Goal: Information Seeking & Learning: Learn about a topic

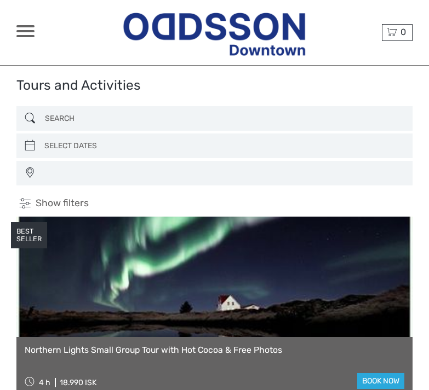
select select
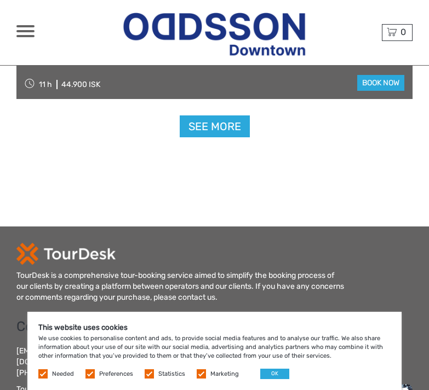
scroll to position [3494, 0]
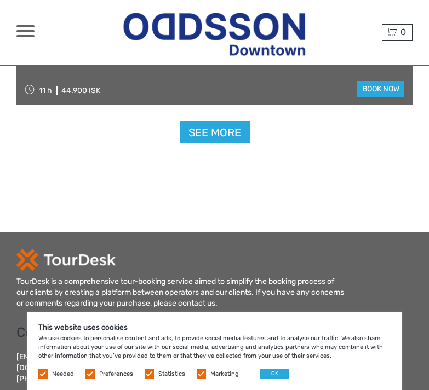
click at [25, 30] on span at bounding box center [25, 31] width 18 height 2
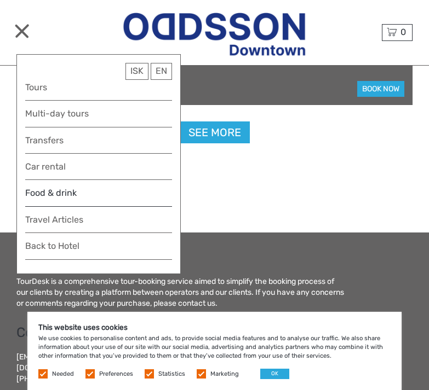
click at [55, 191] on link "Food & drink" at bounding box center [98, 196] width 147 height 21
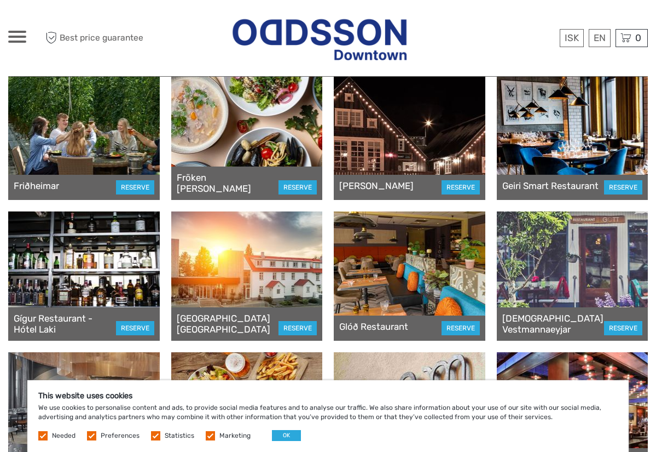
scroll to position [1617, 0]
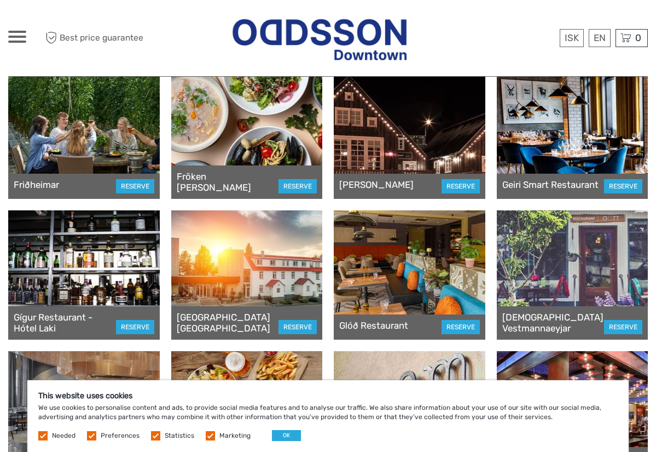
click at [44, 145] on div at bounding box center [84, 134] width 152 height 129
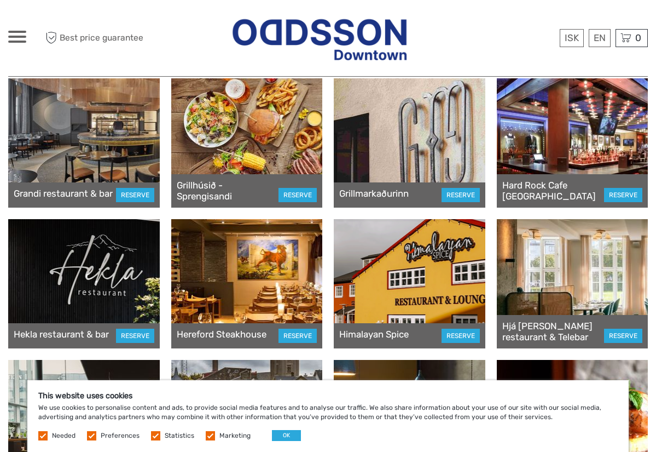
scroll to position [1893, 0]
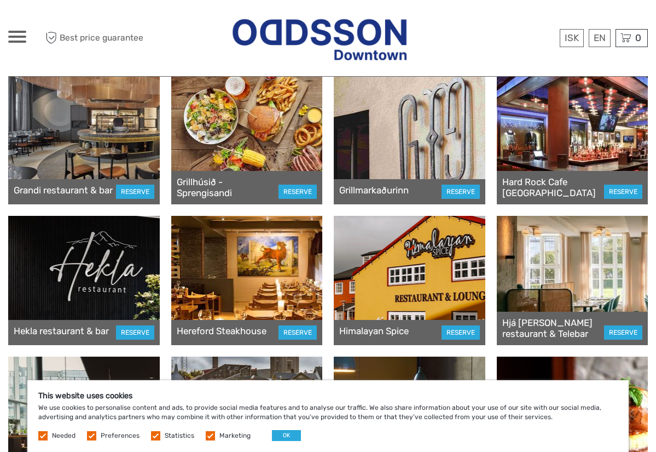
click at [428, 130] on div at bounding box center [573, 139] width 152 height 129
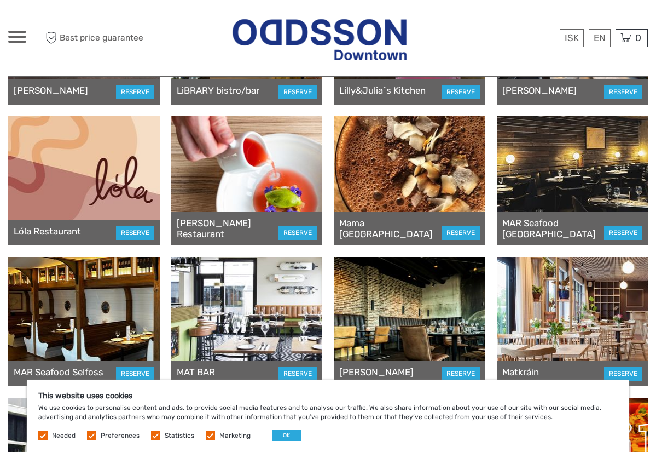
scroll to position [3553, 0]
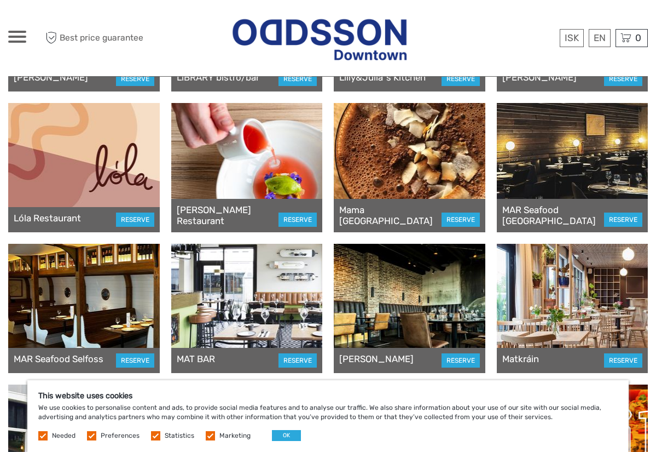
click at [376, 165] on div at bounding box center [410, 167] width 152 height 129
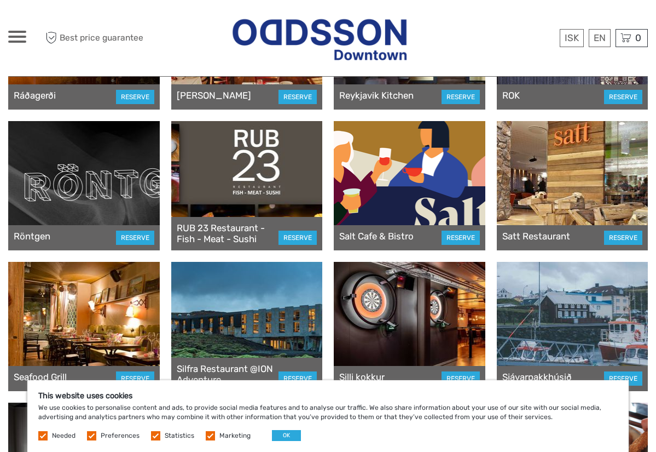
scroll to position [4667, 0]
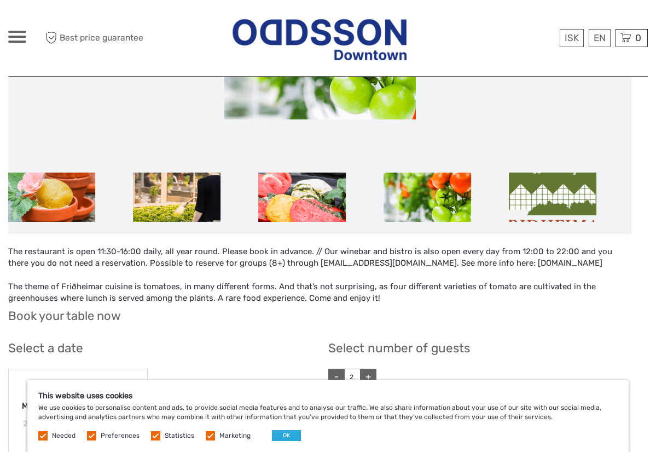
scroll to position [270, 0]
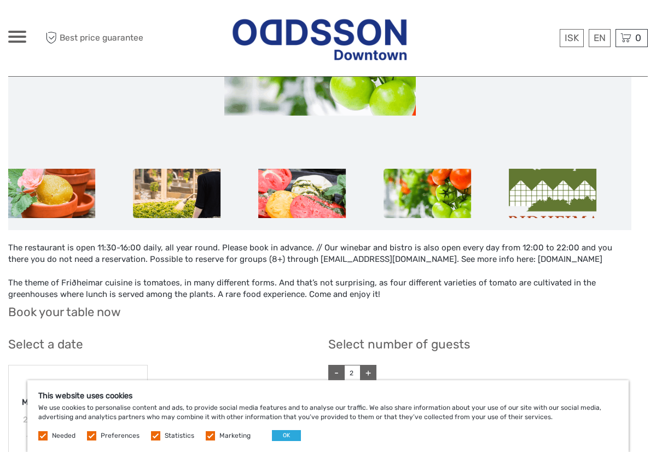
click at [177, 191] on img at bounding box center [177, 193] width 88 height 49
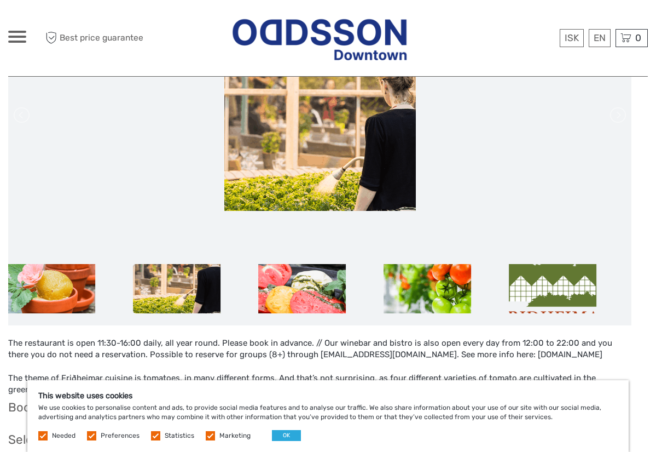
scroll to position [169, 0]
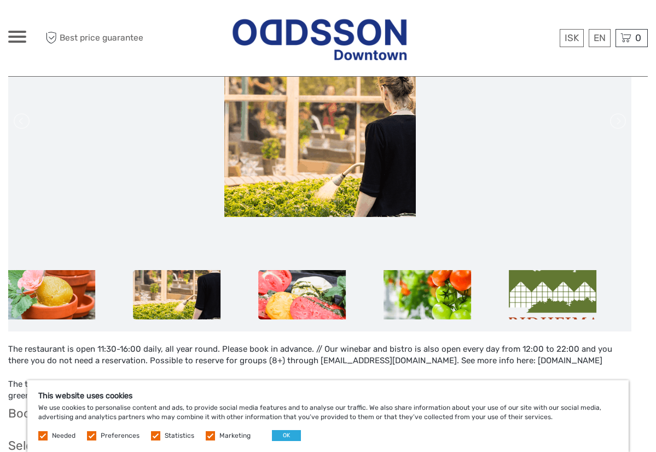
click at [299, 297] on img at bounding box center [302, 294] width 88 height 49
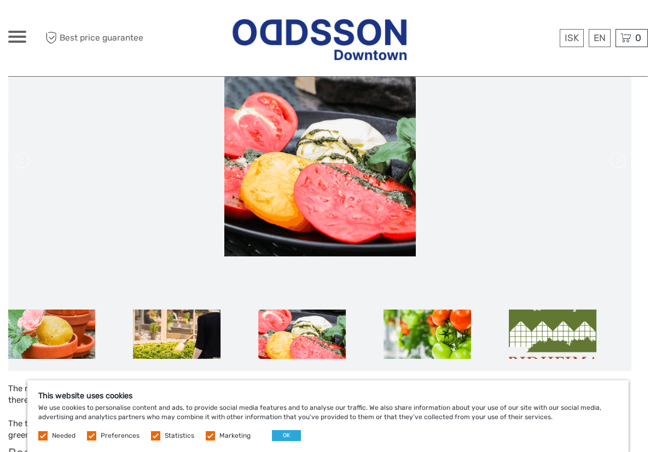
scroll to position [125, 0]
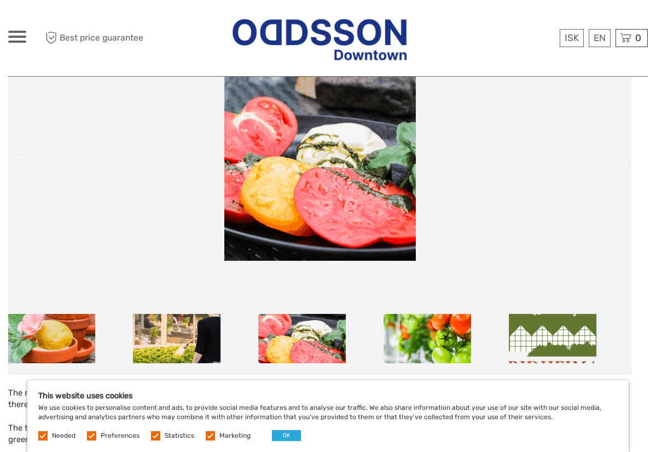
click at [443, 333] on img at bounding box center [428, 338] width 88 height 49
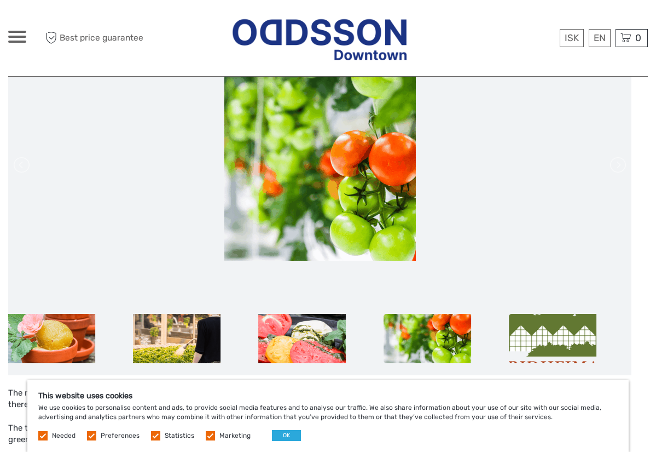
click at [565, 345] on img at bounding box center [553, 338] width 88 height 49
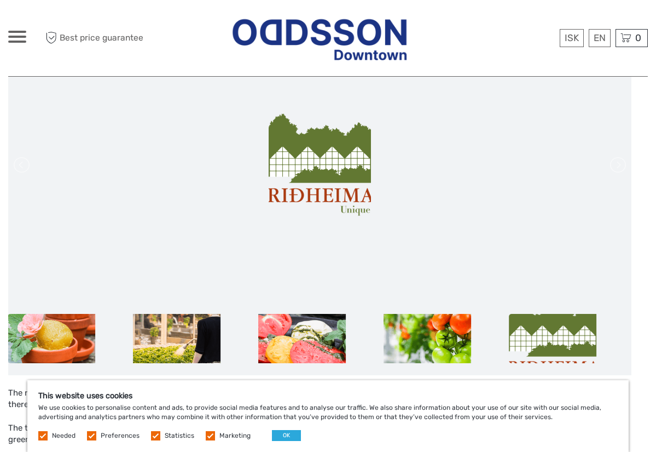
click at [64, 327] on img at bounding box center [52, 338] width 88 height 49
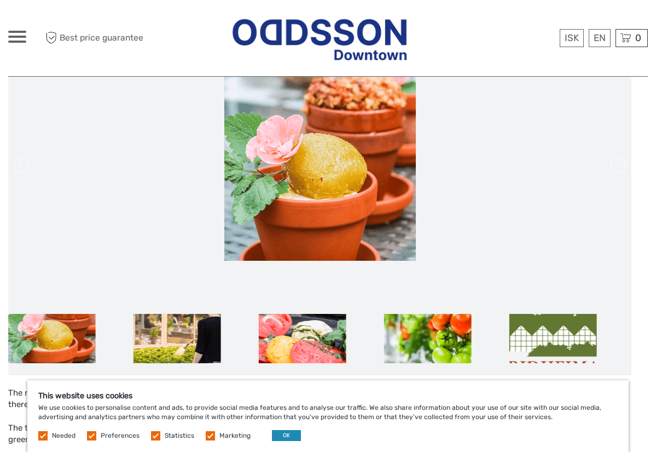
click at [282, 434] on button "OK" at bounding box center [286, 435] width 29 height 11
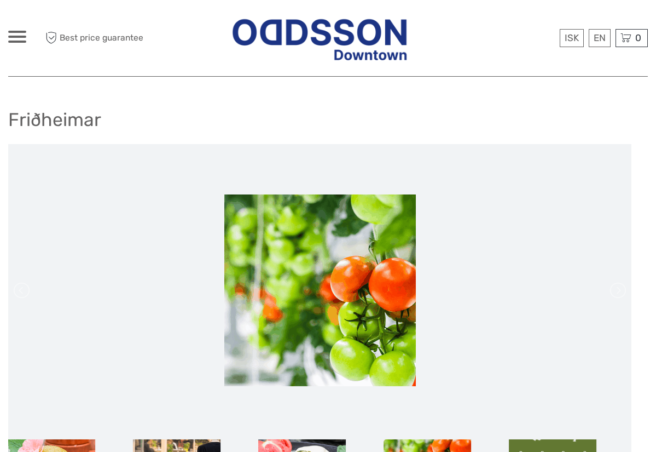
scroll to position [0, 0]
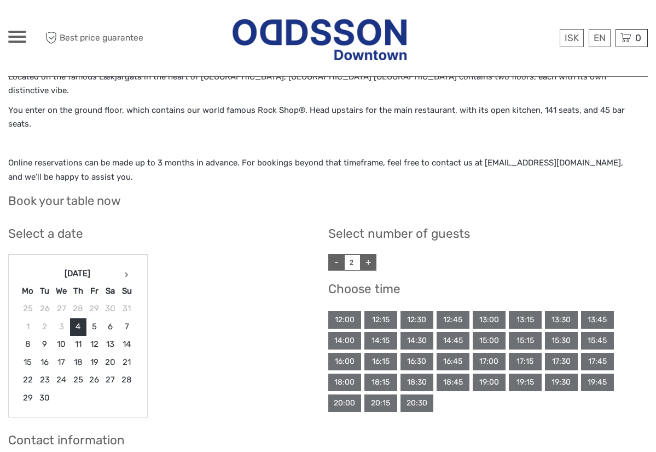
scroll to position [976, 0]
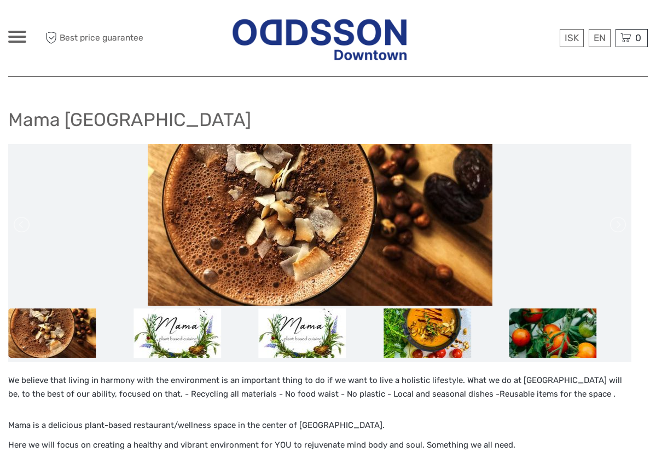
click at [540, 320] on img at bounding box center [553, 332] width 88 height 49
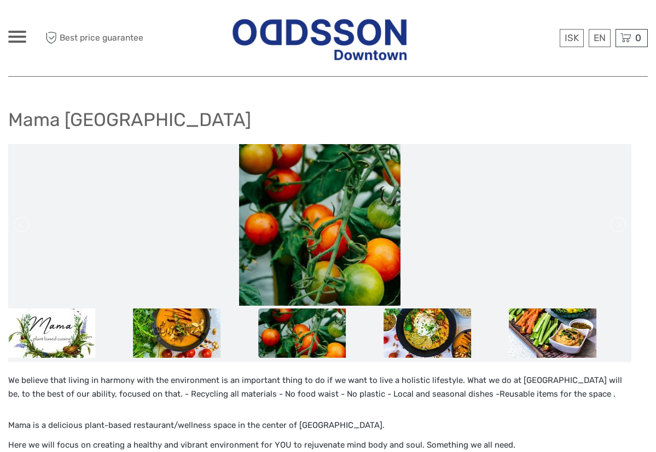
click at [448, 339] on img at bounding box center [428, 332] width 88 height 49
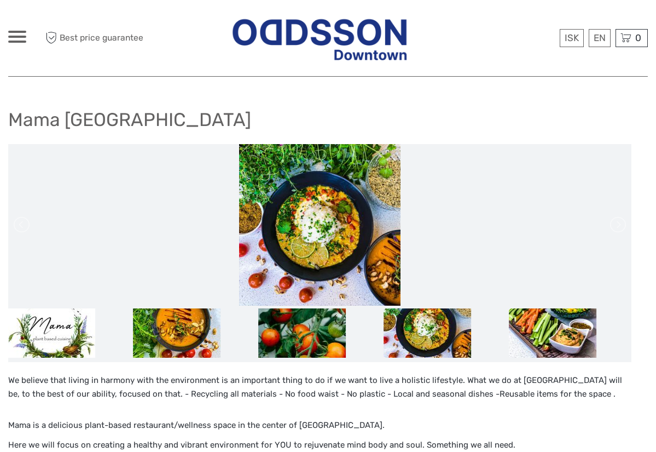
click at [557, 336] on img at bounding box center [553, 332] width 88 height 49
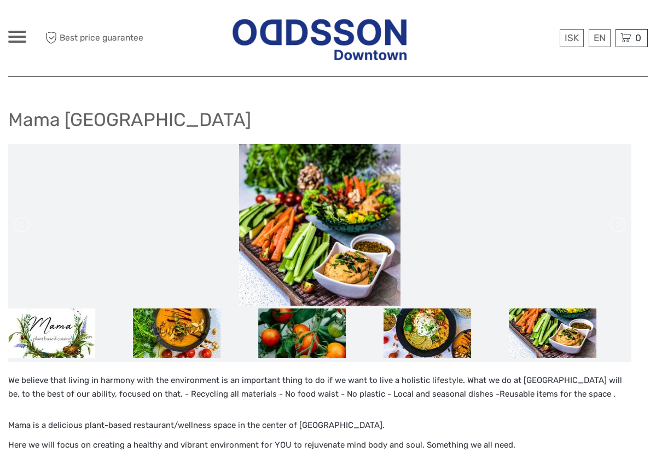
click at [557, 336] on img at bounding box center [553, 332] width 88 height 49
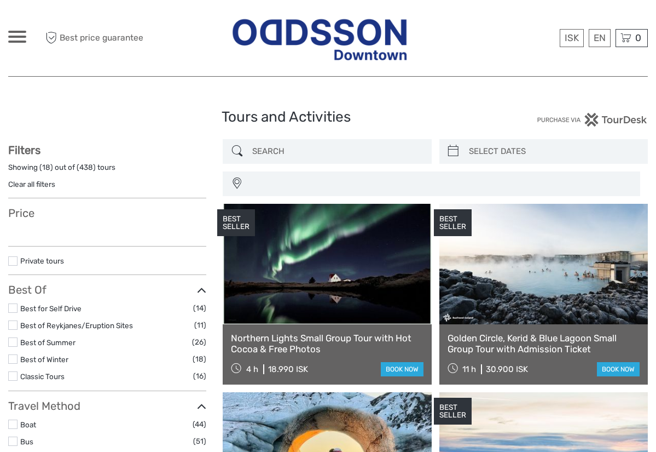
select select
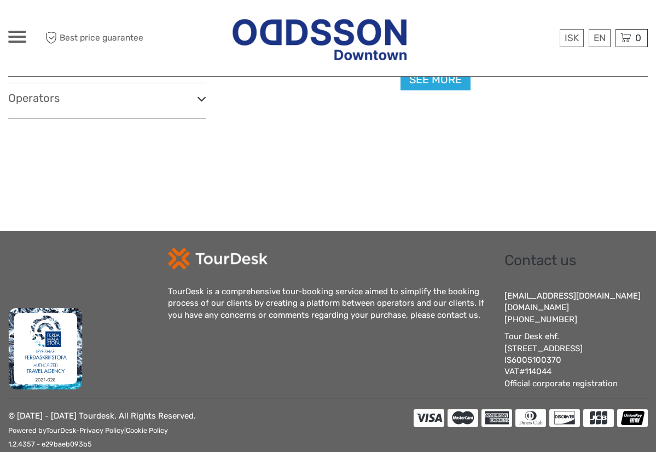
select select
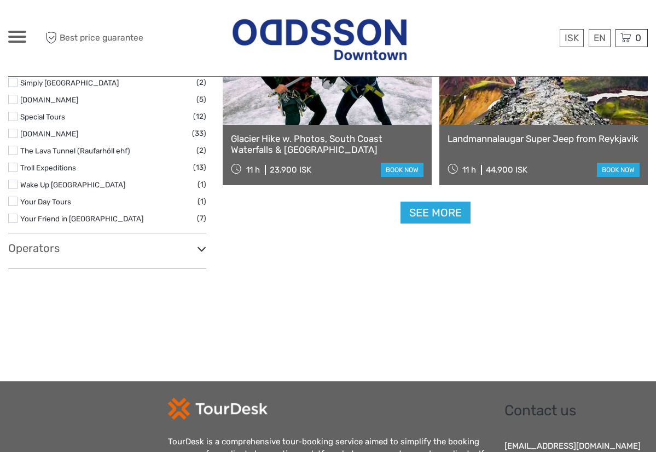
scroll to position [1701, 0]
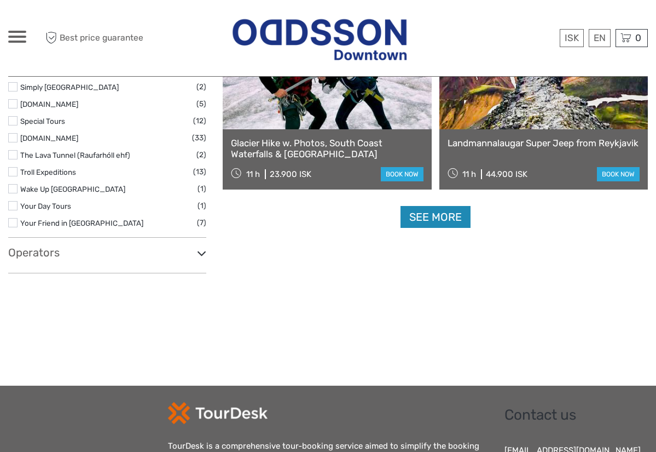
click at [427, 221] on link "See more" at bounding box center [436, 217] width 70 height 22
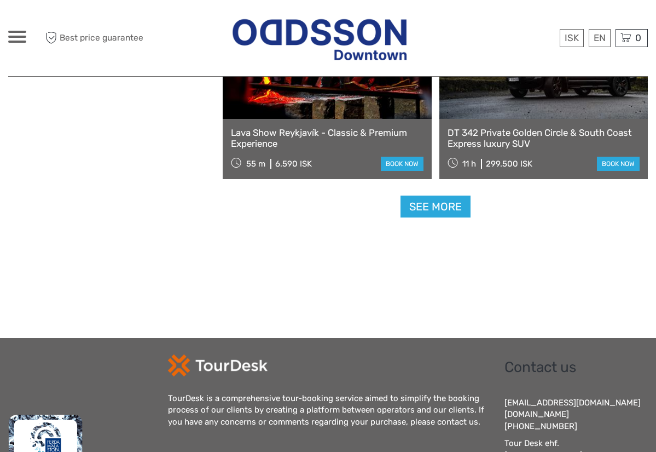
scroll to position [3410, 0]
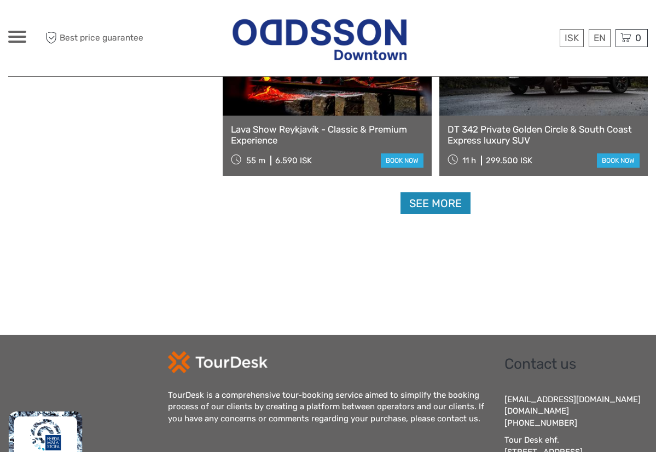
click at [448, 199] on link "See more" at bounding box center [436, 203] width 70 height 22
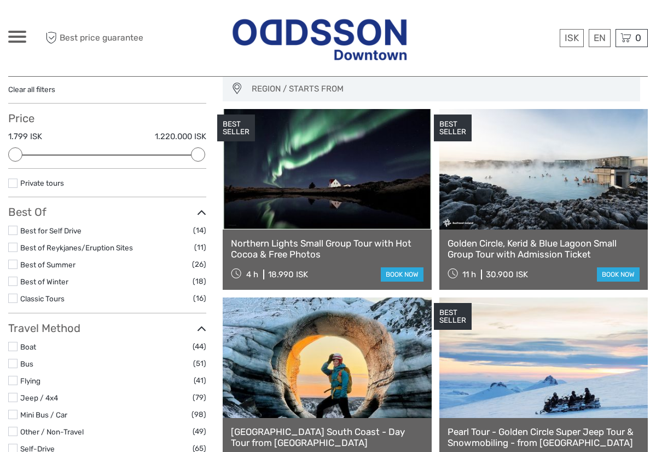
scroll to position [94, 0]
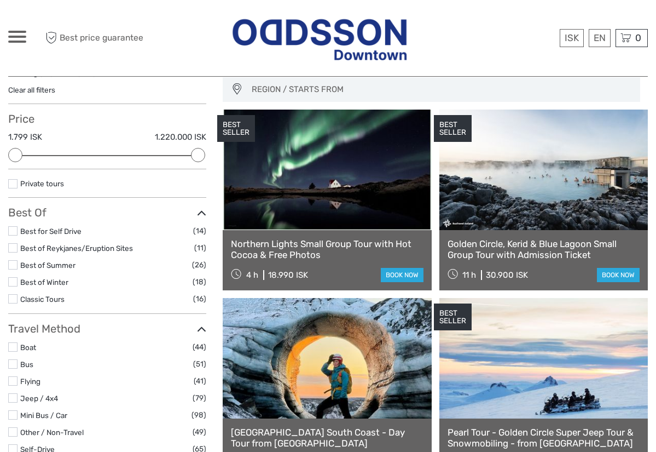
click at [14, 229] on label at bounding box center [12, 230] width 9 height 9
click at [0, 0] on input "checkbox" at bounding box center [0, 0] width 0 height 0
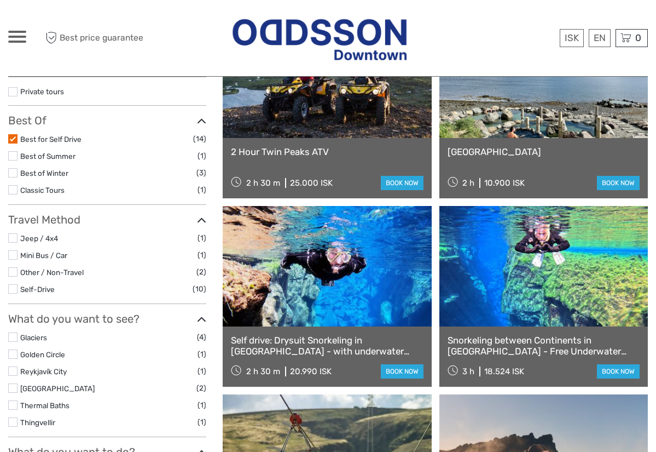
scroll to position [186, 0]
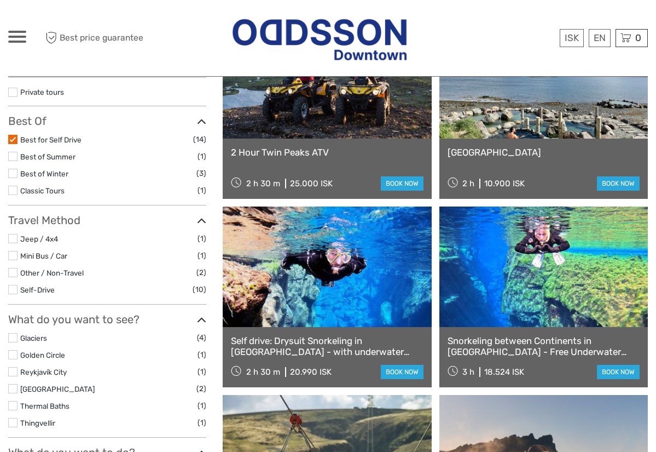
click at [13, 137] on label at bounding box center [12, 139] width 9 height 9
click at [0, 0] on input "checkbox" at bounding box center [0, 0] width 0 height 0
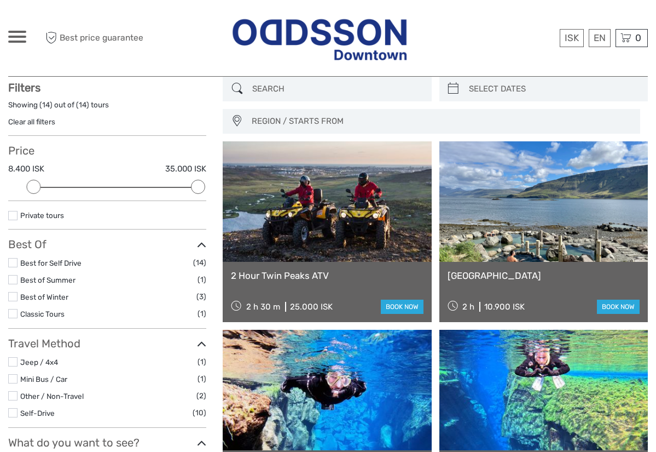
scroll to position [62, 0]
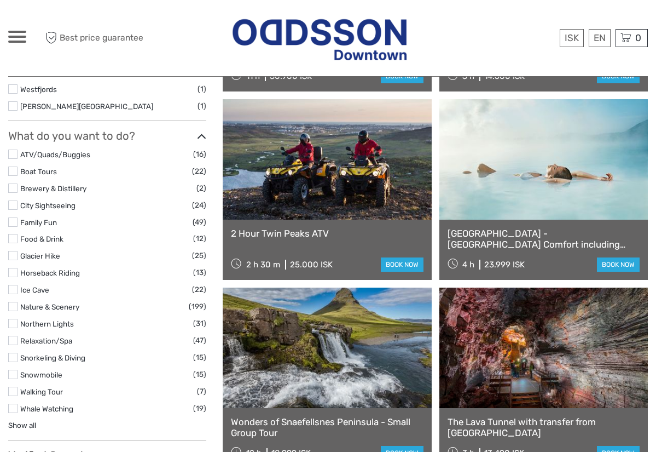
scroll to position [888, 0]
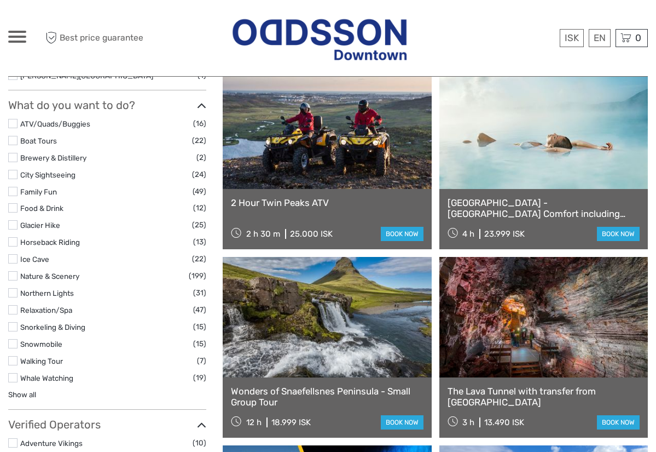
click at [32, 153] on link "Brewery & Distillery" at bounding box center [53, 157] width 66 height 9
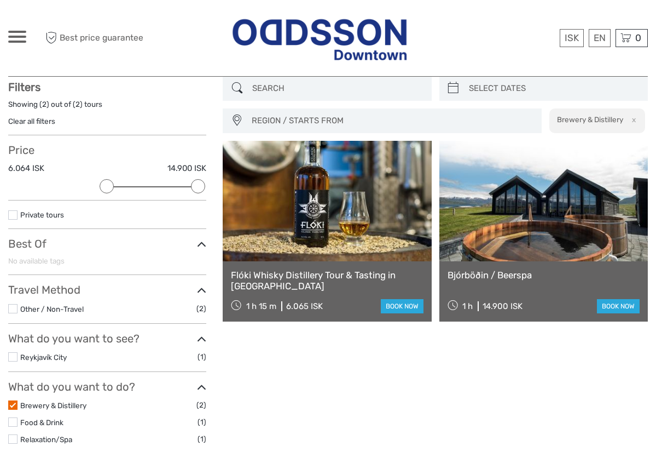
scroll to position [62, 0]
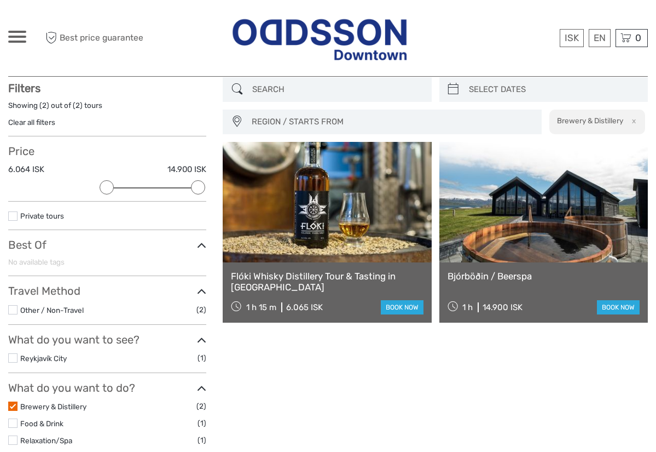
scroll to position [340, 0]
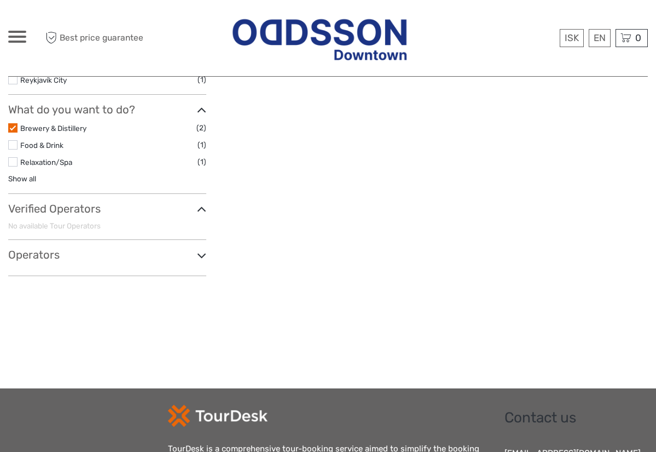
click at [14, 124] on label at bounding box center [12, 127] width 9 height 9
click at [0, 0] on input "checkbox" at bounding box center [0, 0] width 0 height 0
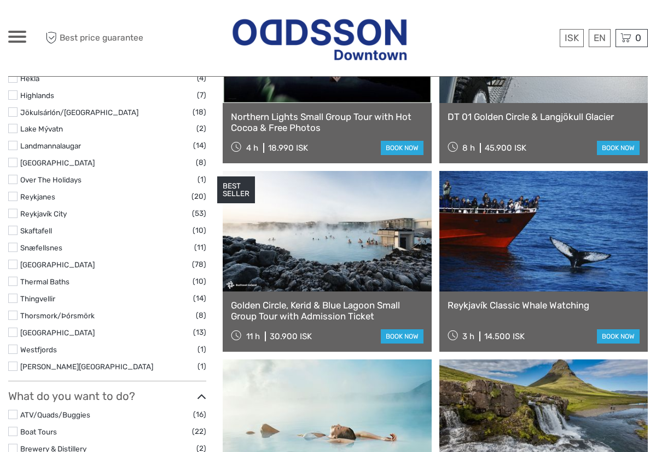
scroll to position [598, 0]
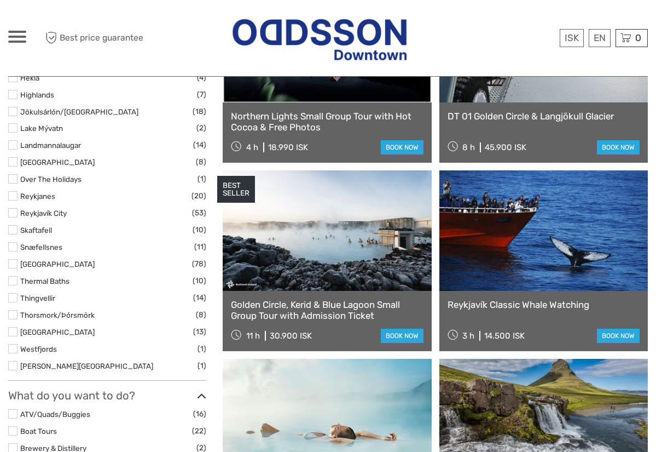
click at [47, 209] on link "Reykjavík City" at bounding box center [43, 213] width 47 height 9
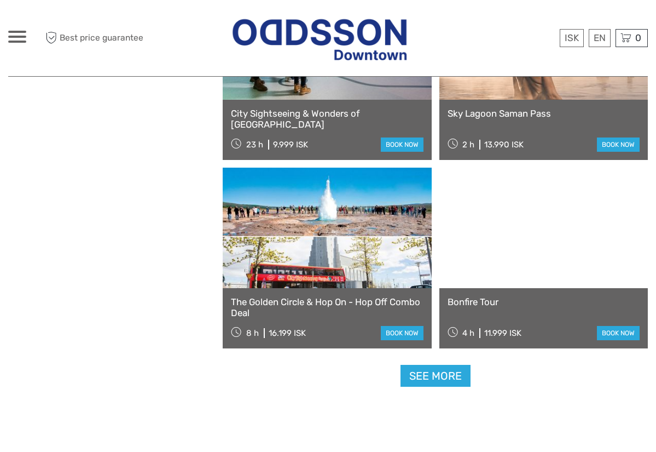
scroll to position [1551, 0]
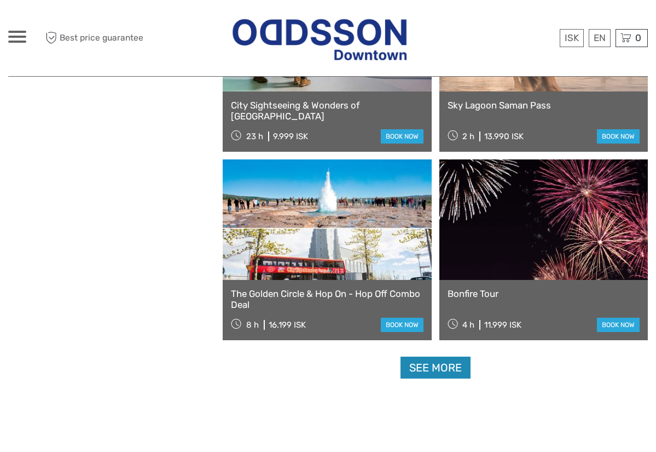
click at [432, 367] on link "See more" at bounding box center [436, 367] width 70 height 22
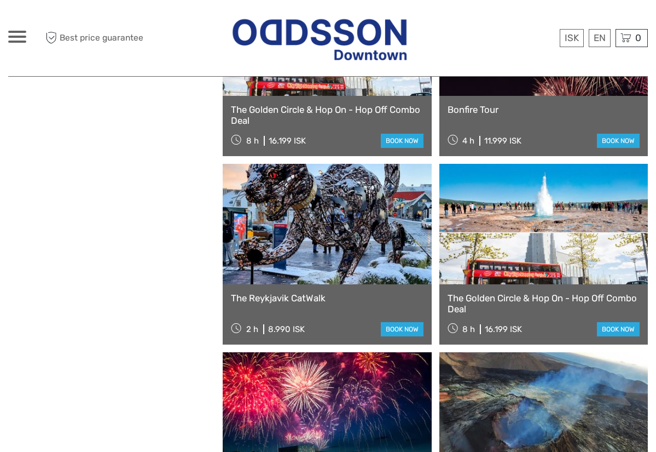
scroll to position [1740, 0]
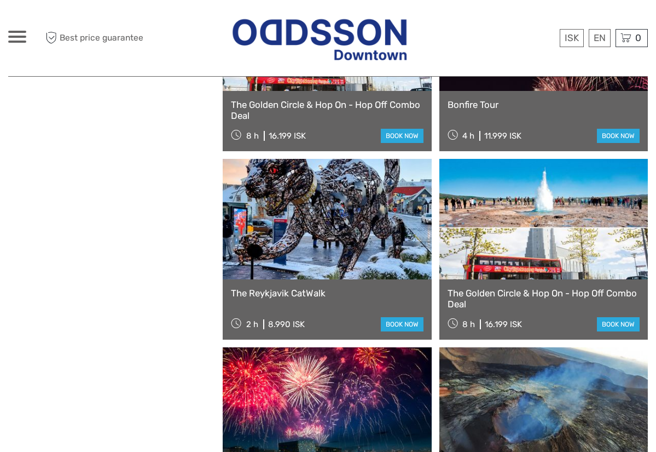
click at [330, 210] on link at bounding box center [327, 219] width 209 height 120
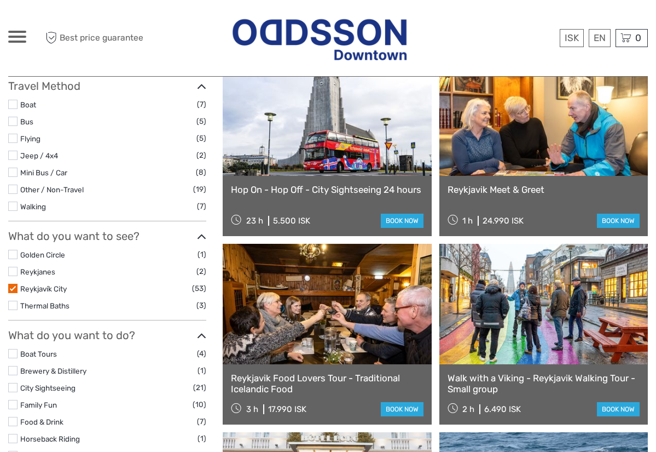
scroll to position [342, 0]
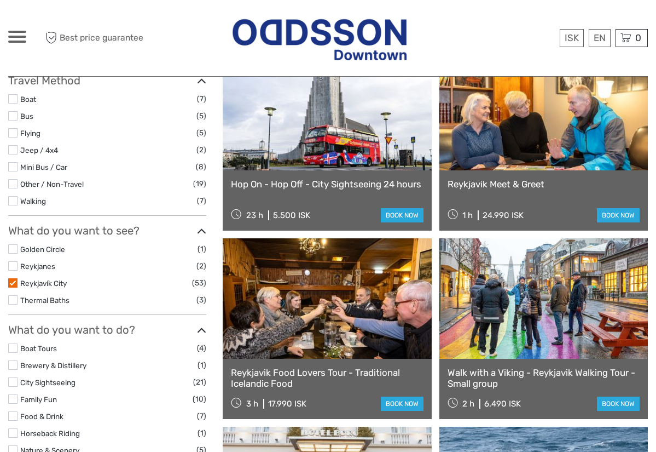
click at [14, 278] on label at bounding box center [12, 282] width 9 height 9
click at [0, 0] on input "checkbox" at bounding box center [0, 0] width 0 height 0
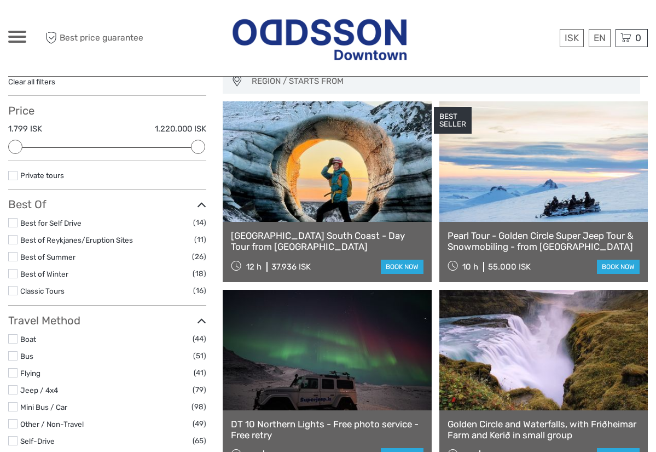
scroll to position [103, 0]
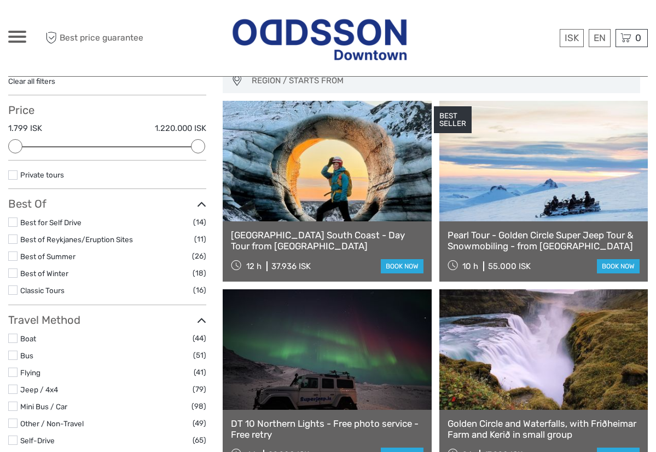
click at [15, 253] on label at bounding box center [12, 255] width 9 height 9
click at [0, 0] on input "checkbox" at bounding box center [0, 0] width 0 height 0
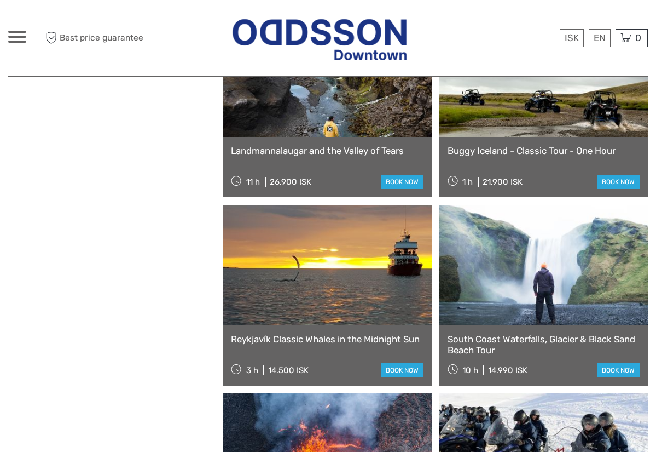
scroll to position [1289, 0]
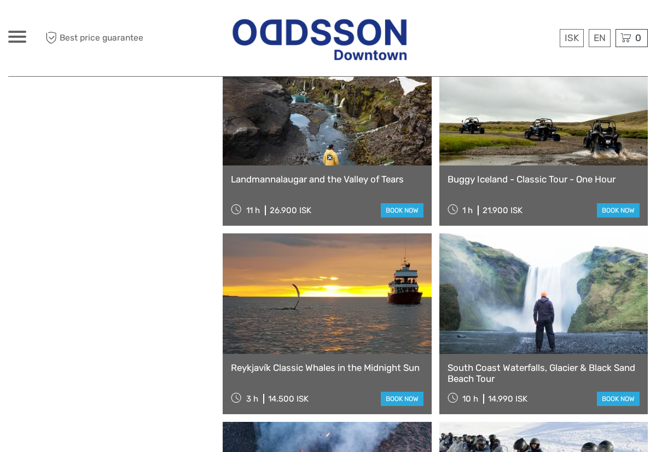
click at [294, 131] on link at bounding box center [327, 105] width 209 height 120
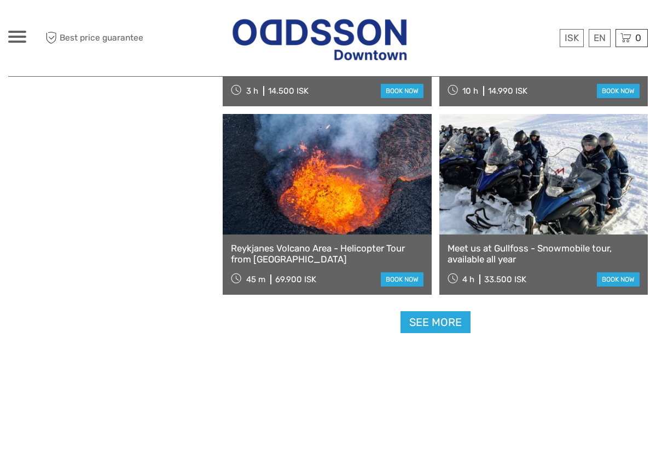
scroll to position [1597, 0]
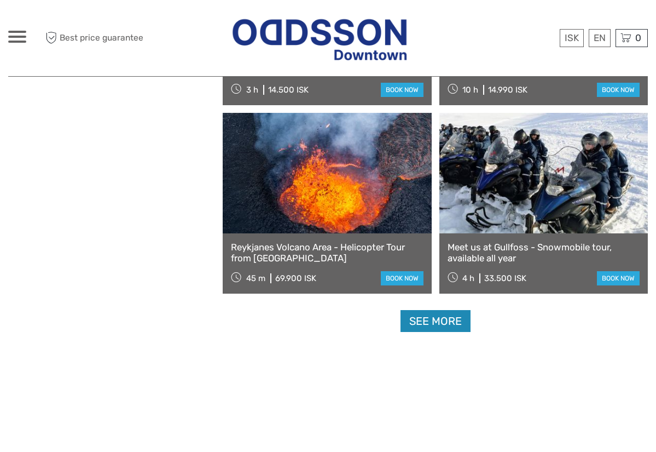
click at [449, 318] on link "See more" at bounding box center [436, 321] width 70 height 22
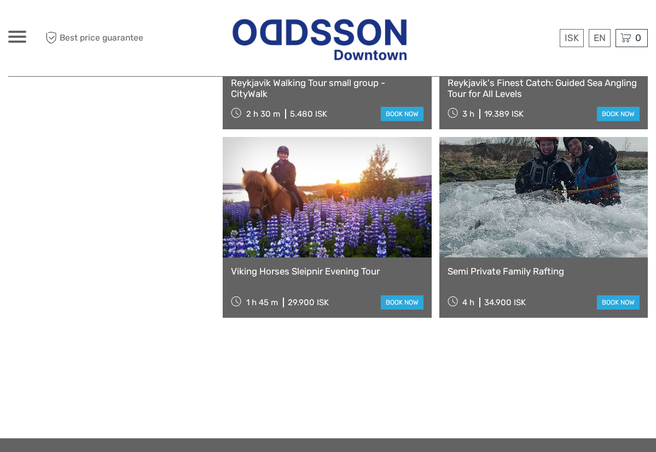
scroll to position [2328, 0]
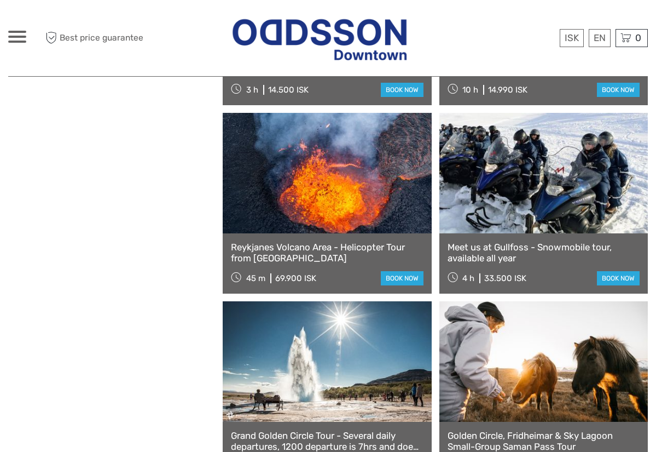
scroll to position [64, 0]
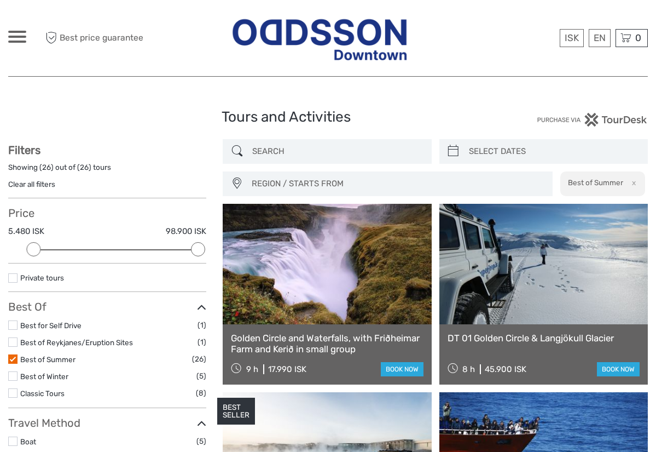
click at [18, 39] on div at bounding box center [17, 37] width 18 height 12
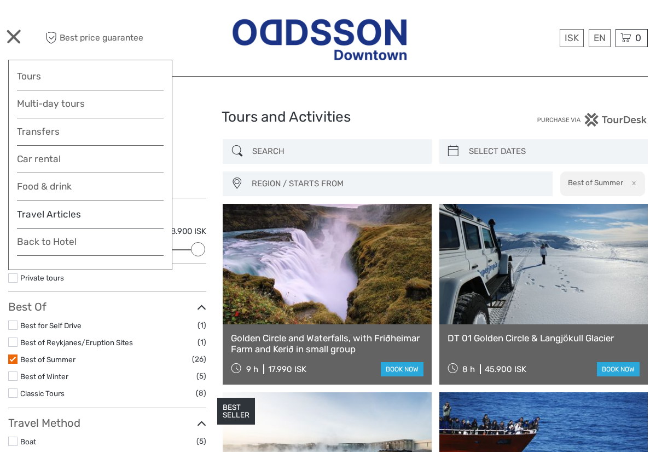
click at [52, 210] on link "Travel Articles" at bounding box center [90, 217] width 147 height 22
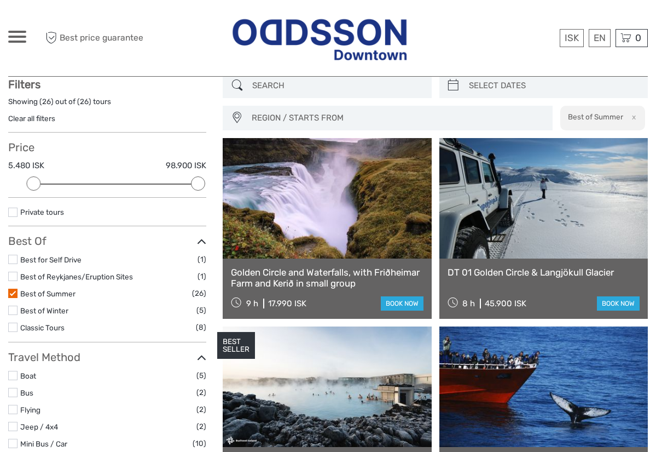
scroll to position [2554, 0]
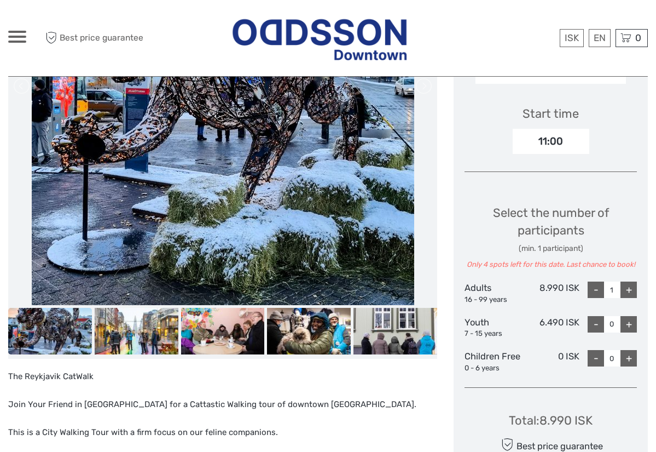
scroll to position [361, 0]
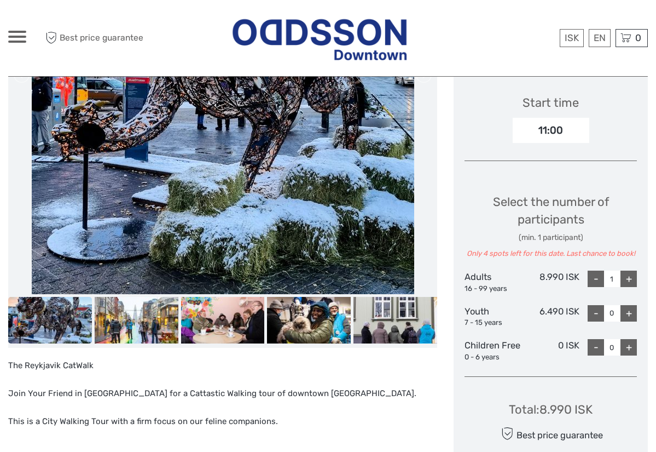
click at [53, 314] on img at bounding box center [50, 320] width 84 height 47
click at [137, 325] on img at bounding box center [137, 320] width 84 height 47
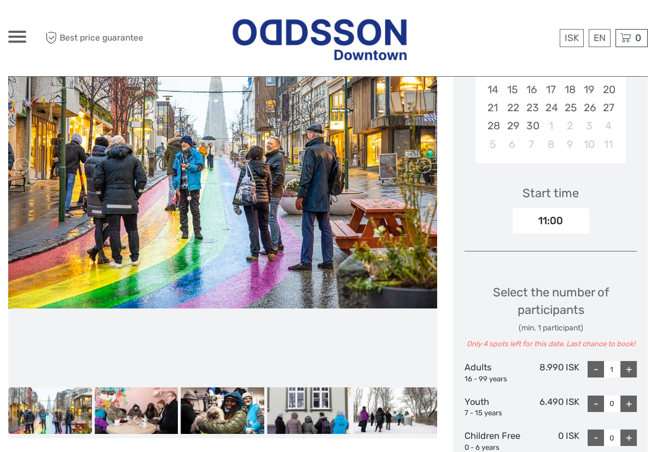
scroll to position [272, 0]
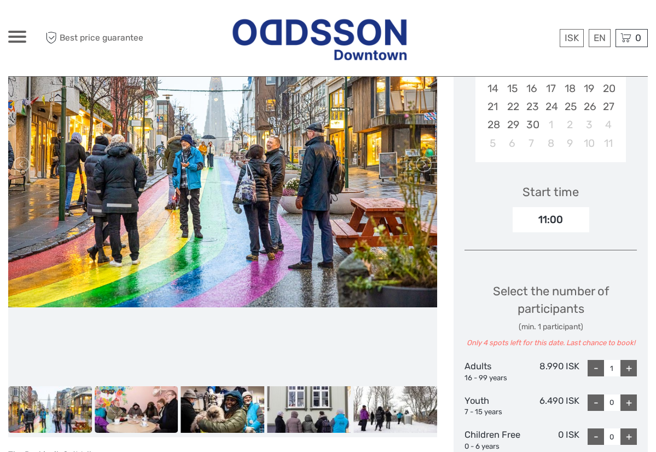
click at [133, 407] on img at bounding box center [137, 409] width 84 height 47
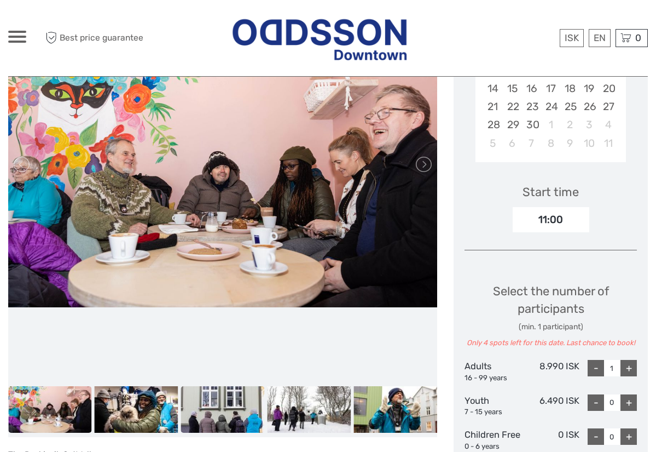
click at [216, 402] on img at bounding box center [223, 409] width 84 height 47
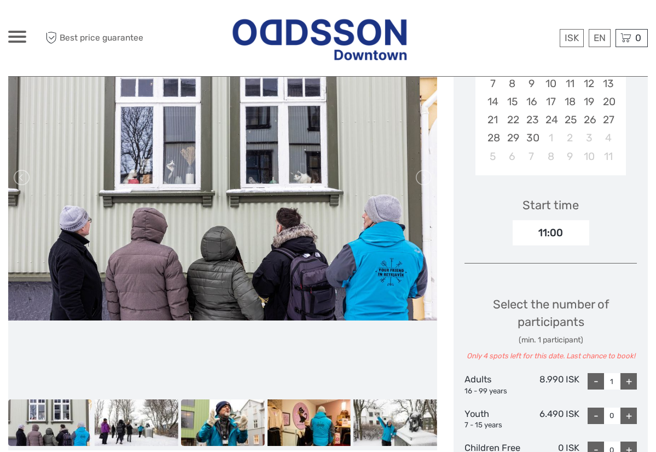
scroll to position [258, 0]
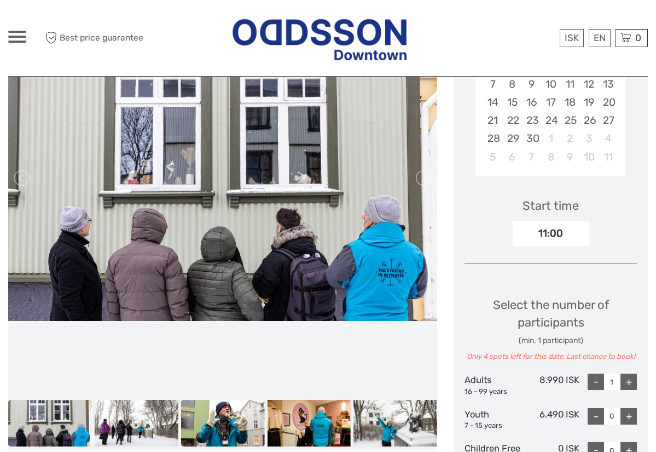
click at [250, 417] on img at bounding box center [223, 423] width 84 height 47
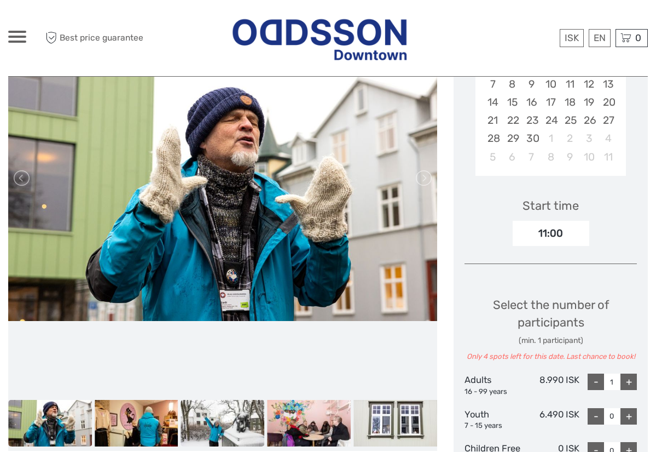
click at [264, 419] on img at bounding box center [223, 423] width 84 height 47
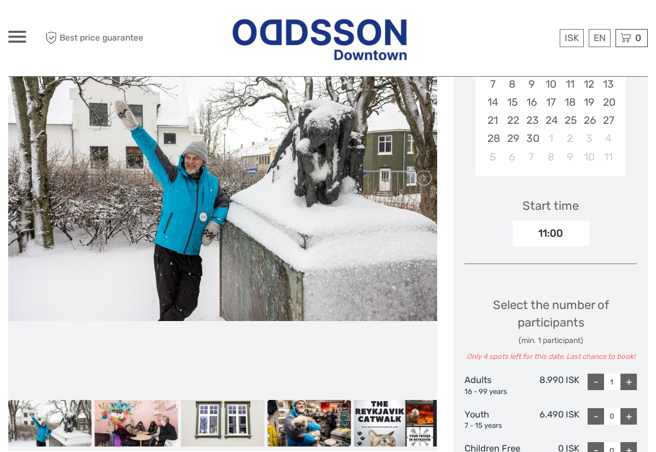
click at [314, 421] on img at bounding box center [309, 423] width 84 height 47
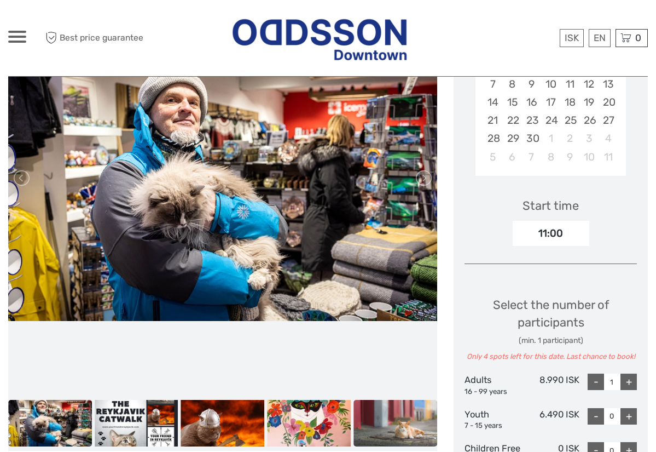
click at [386, 428] on img at bounding box center [396, 423] width 84 height 47
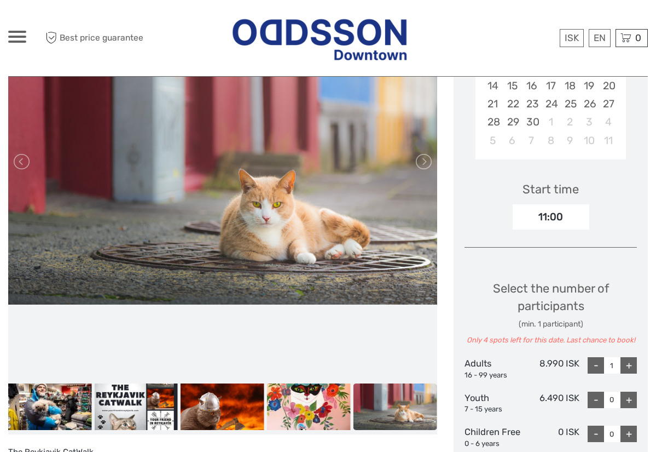
scroll to position [275, 0]
click at [425, 161] on link at bounding box center [423, 162] width 18 height 18
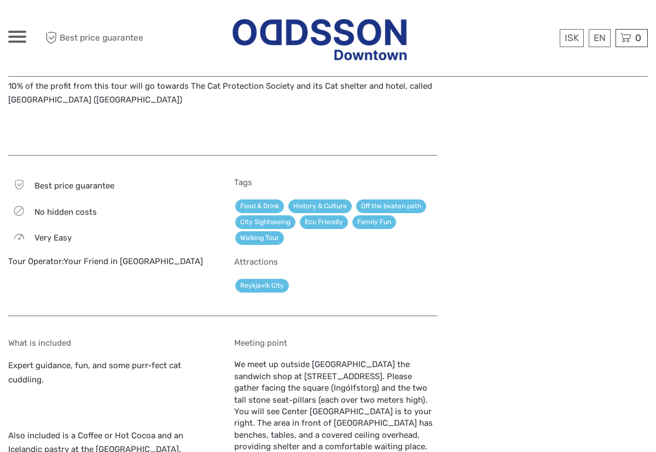
scroll to position [1006, 0]
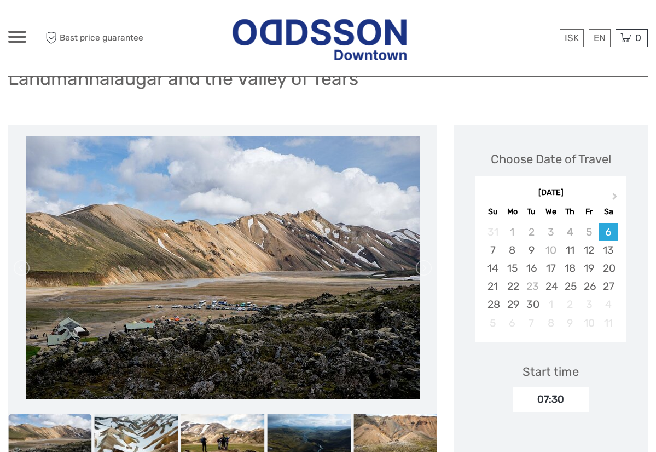
scroll to position [89, 0]
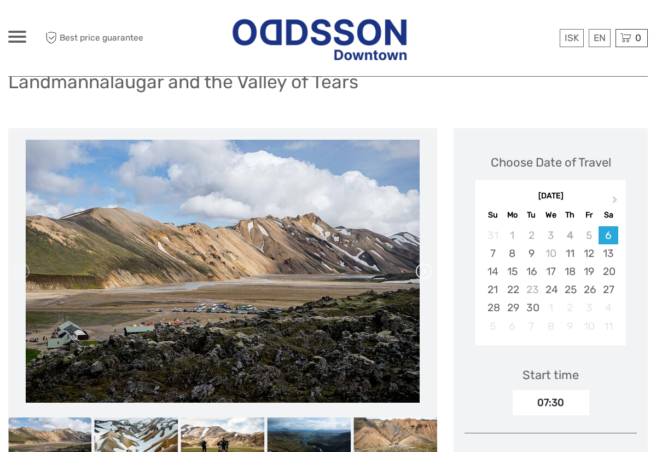
click at [418, 269] on link at bounding box center [423, 271] width 18 height 18
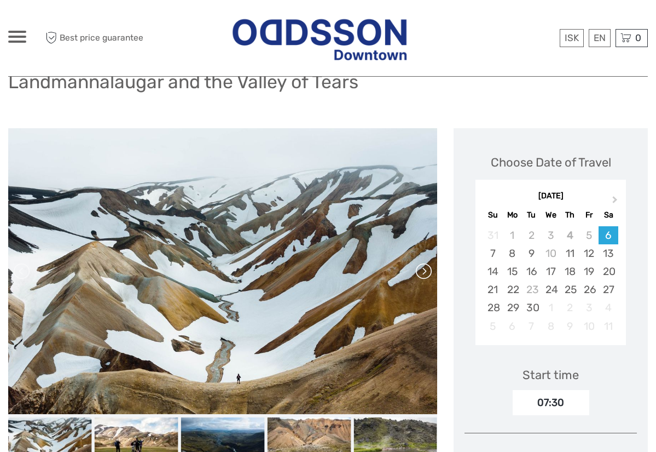
click at [422, 270] on link at bounding box center [423, 271] width 18 height 18
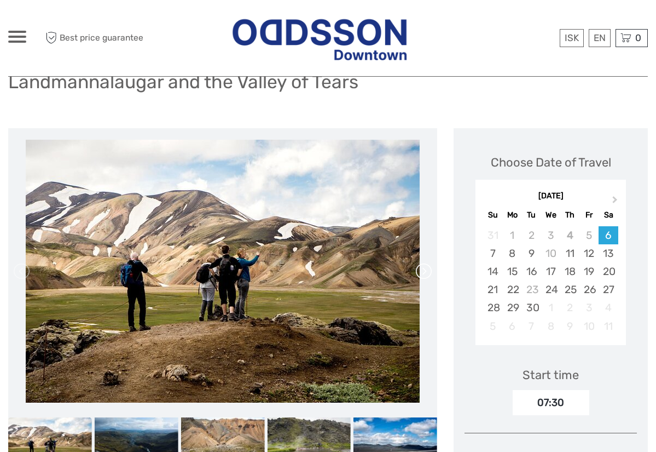
click at [423, 270] on link at bounding box center [423, 271] width 18 height 18
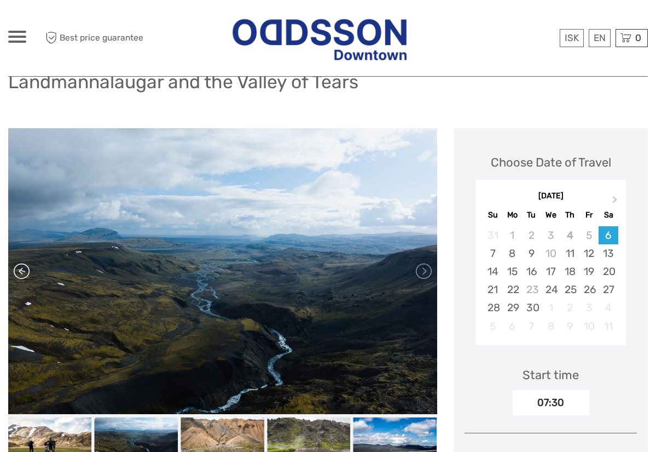
click at [20, 272] on link at bounding box center [23, 271] width 18 height 18
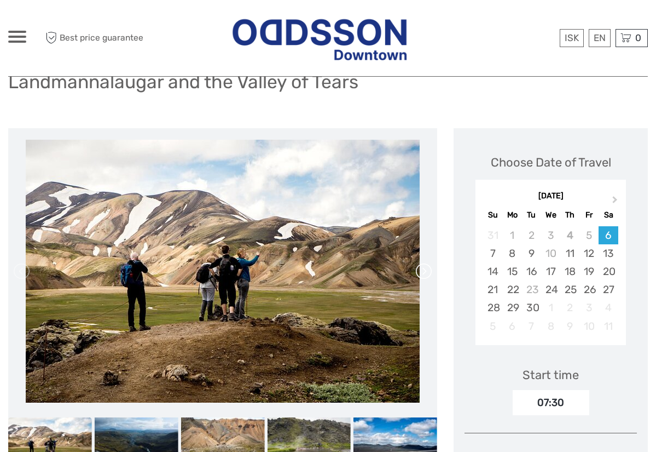
click at [422, 269] on link at bounding box center [423, 271] width 18 height 18
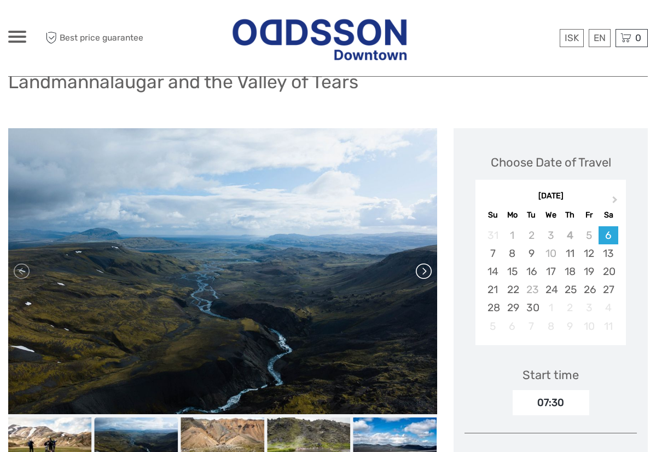
click at [422, 269] on link at bounding box center [423, 271] width 18 height 18
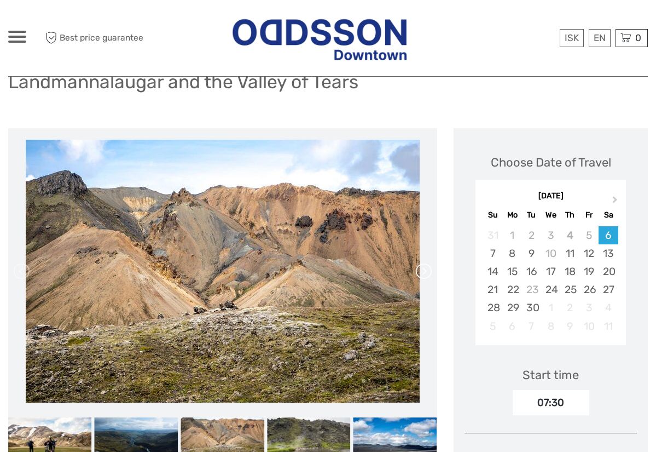
click at [422, 269] on link at bounding box center [423, 271] width 18 height 18
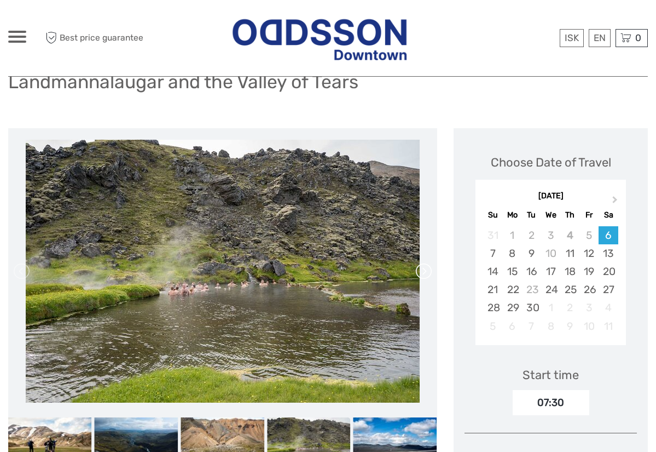
click at [422, 269] on link at bounding box center [423, 271] width 18 height 18
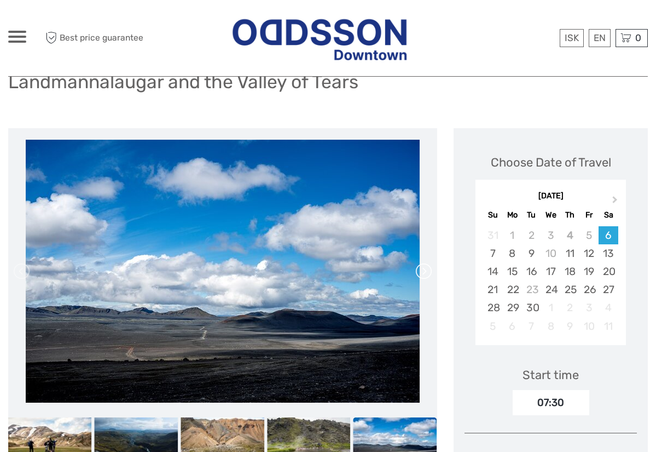
click at [422, 269] on link at bounding box center [423, 271] width 18 height 18
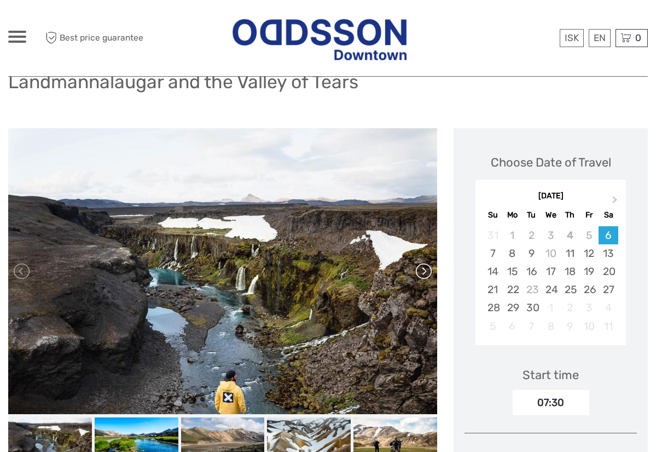
click at [423, 269] on link at bounding box center [423, 271] width 18 height 18
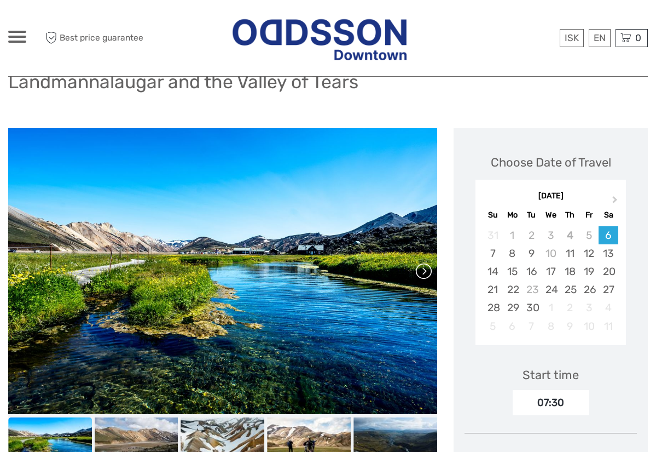
click at [423, 269] on link at bounding box center [423, 271] width 18 height 18
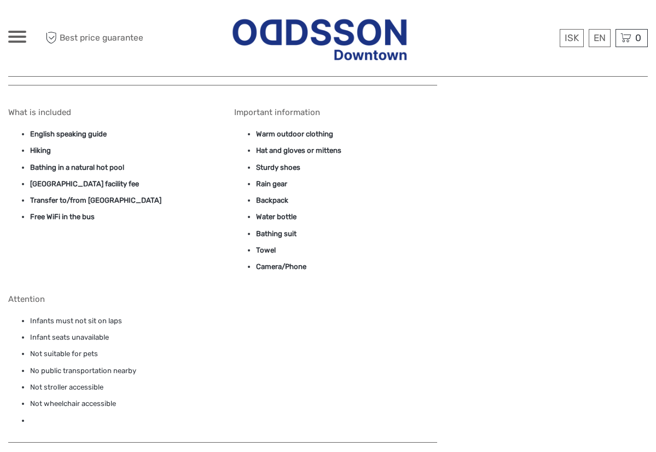
scroll to position [1318, 0]
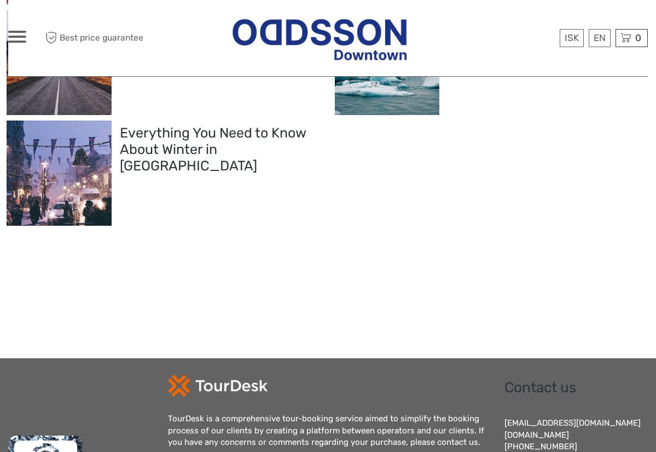
scroll to position [1254, 0]
